Goal: Task Accomplishment & Management: Use online tool/utility

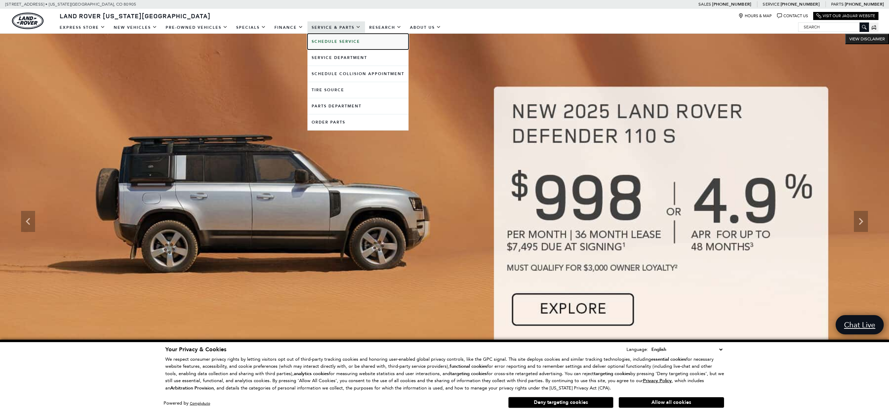
click at [348, 42] on b "Schedule Service" at bounding box center [336, 41] width 48 height 5
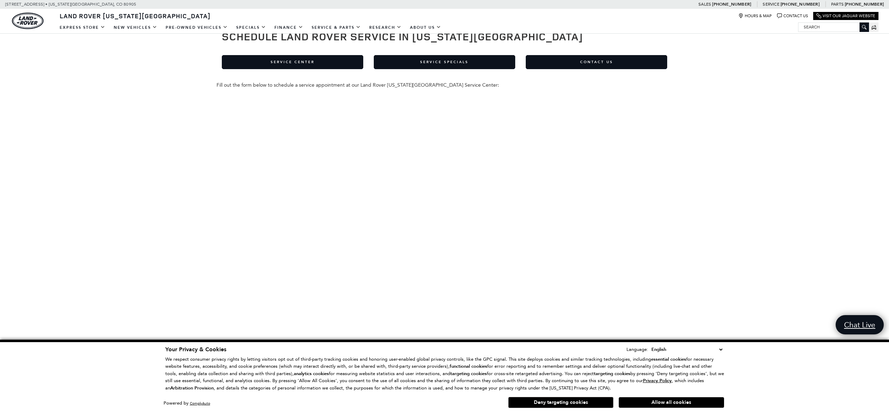
scroll to position [70, 0]
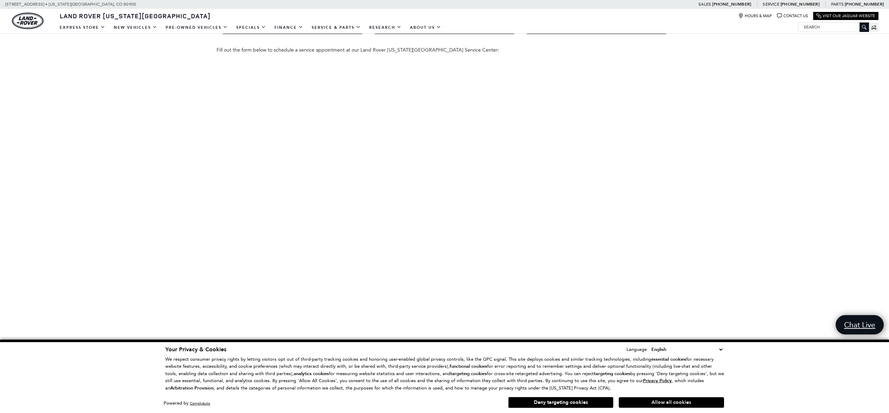
click at [651, 401] on button "Allow all cookies" at bounding box center [671, 402] width 105 height 11
